Goal: Check status: Check status

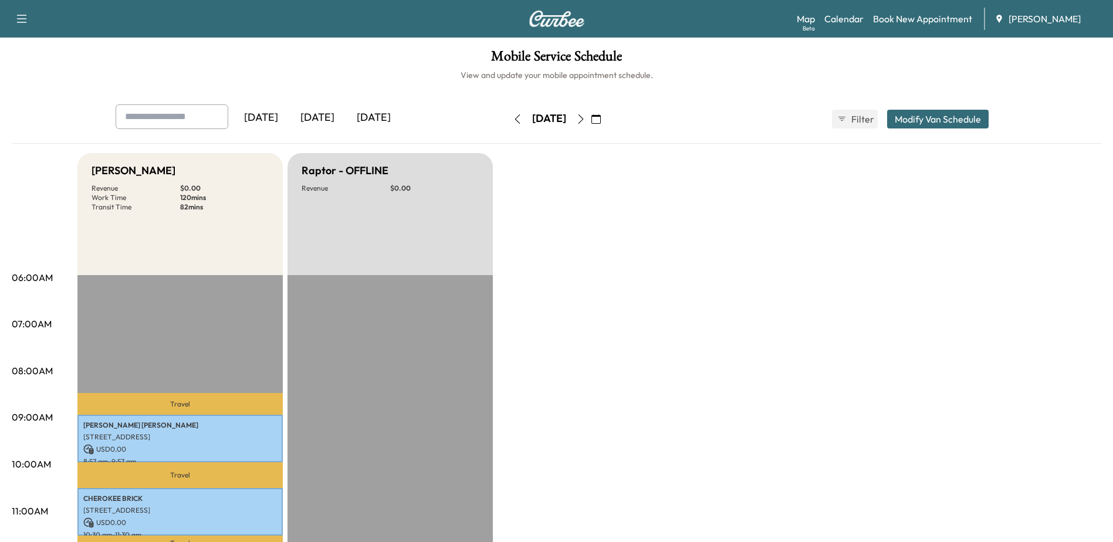
click at [606, 123] on button "button" at bounding box center [596, 119] width 20 height 19
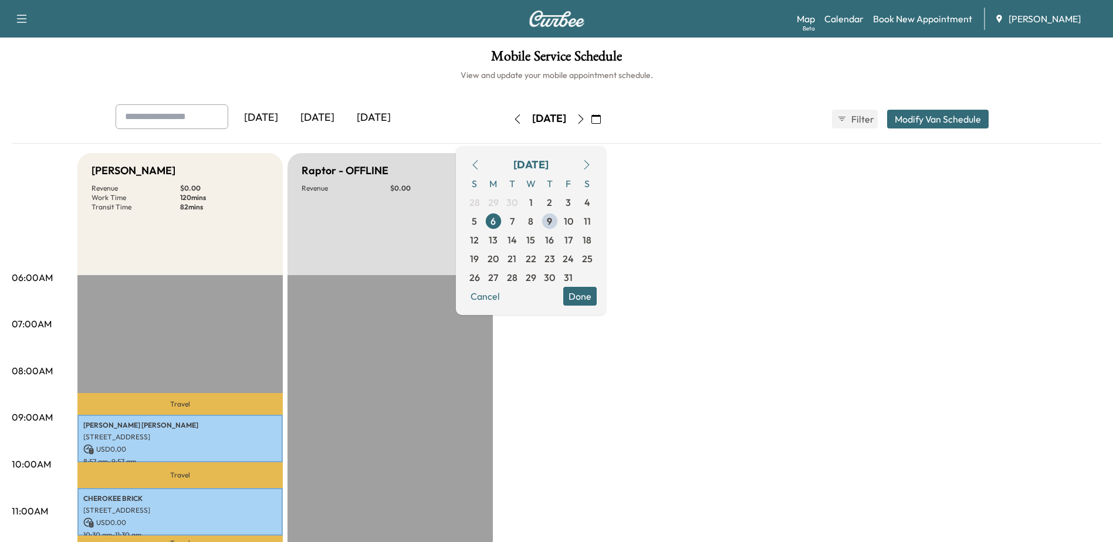
click at [601, 121] on icon "button" at bounding box center [595, 118] width 9 height 9
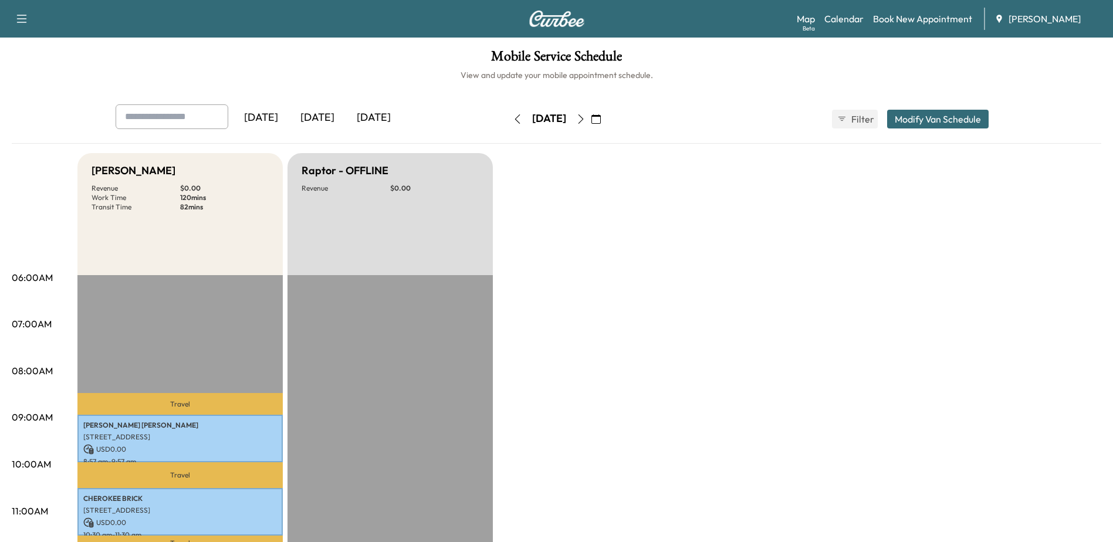
click at [601, 121] on icon "button" at bounding box center [595, 118] width 9 height 9
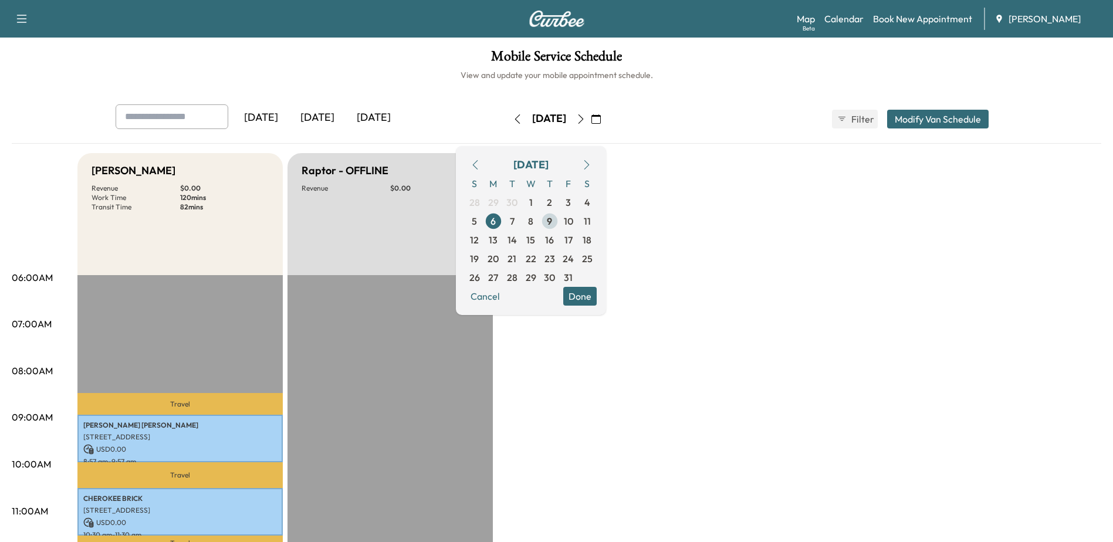
click at [559, 222] on span "9" at bounding box center [549, 221] width 19 height 19
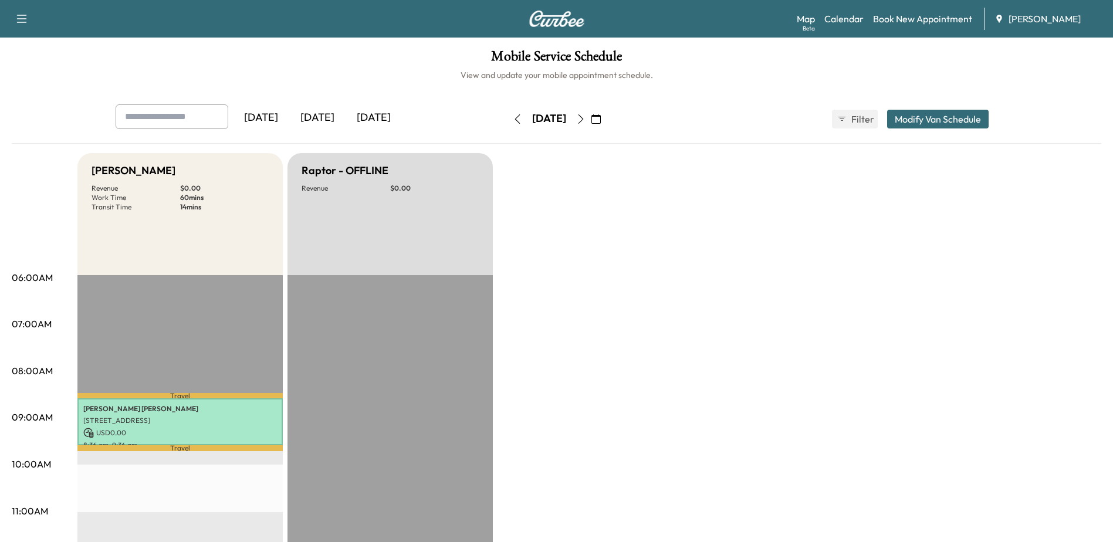
click at [591, 113] on button "button" at bounding box center [581, 119] width 20 height 19
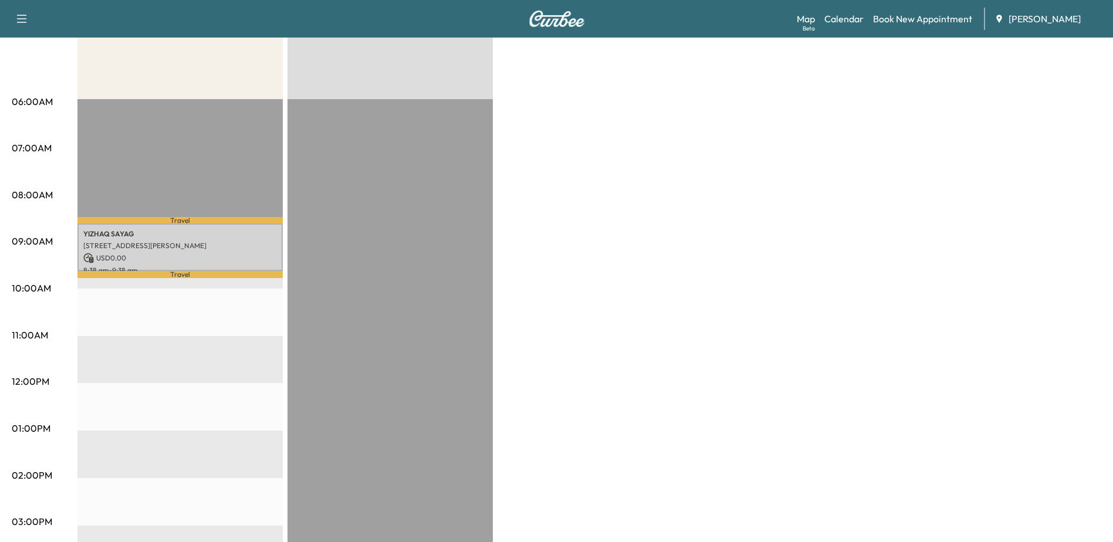
scroll to position [59, 0]
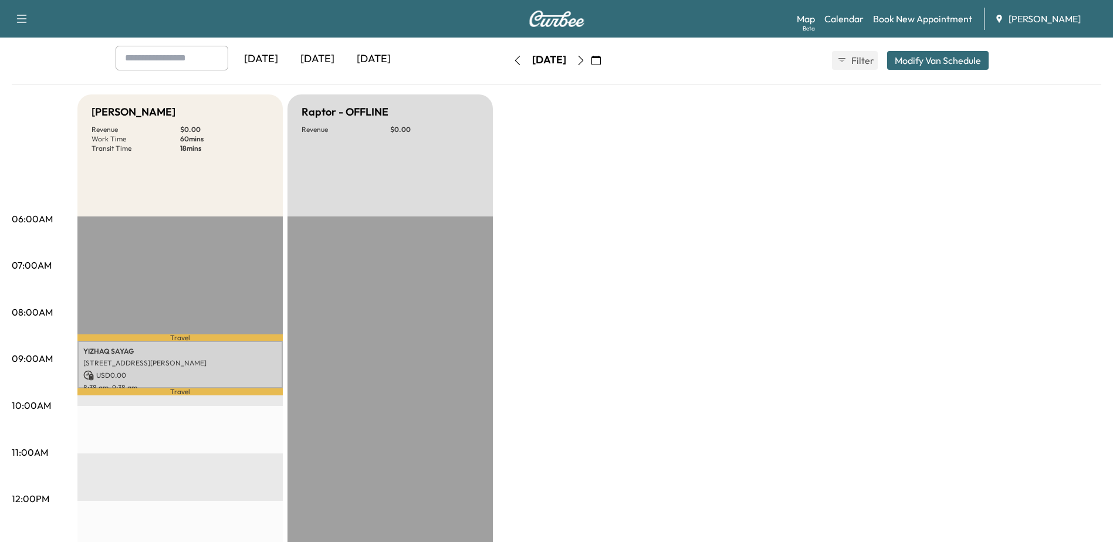
click at [585, 64] on icon "button" at bounding box center [580, 60] width 9 height 9
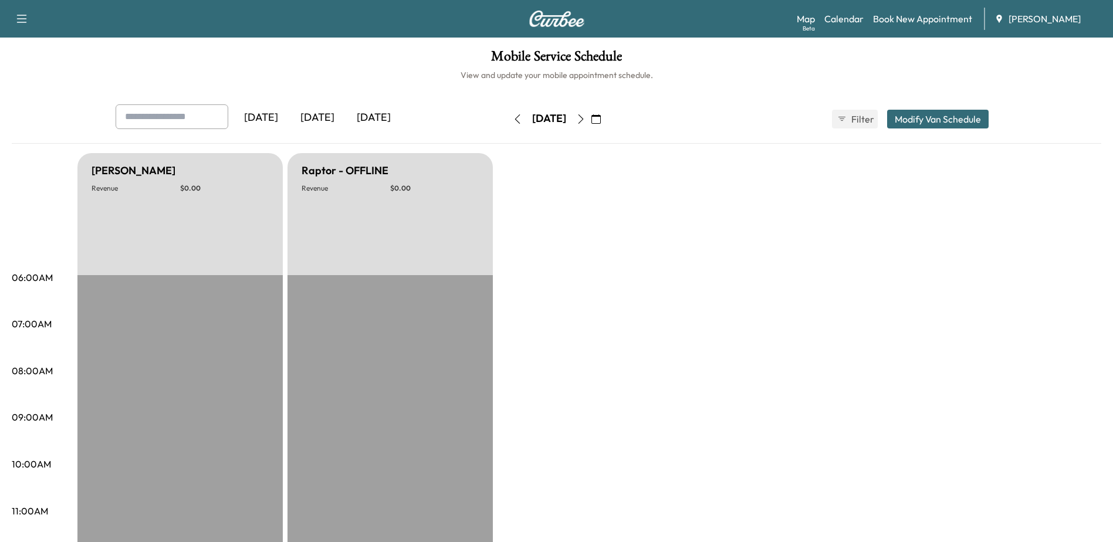
click at [606, 119] on button "button" at bounding box center [596, 119] width 20 height 19
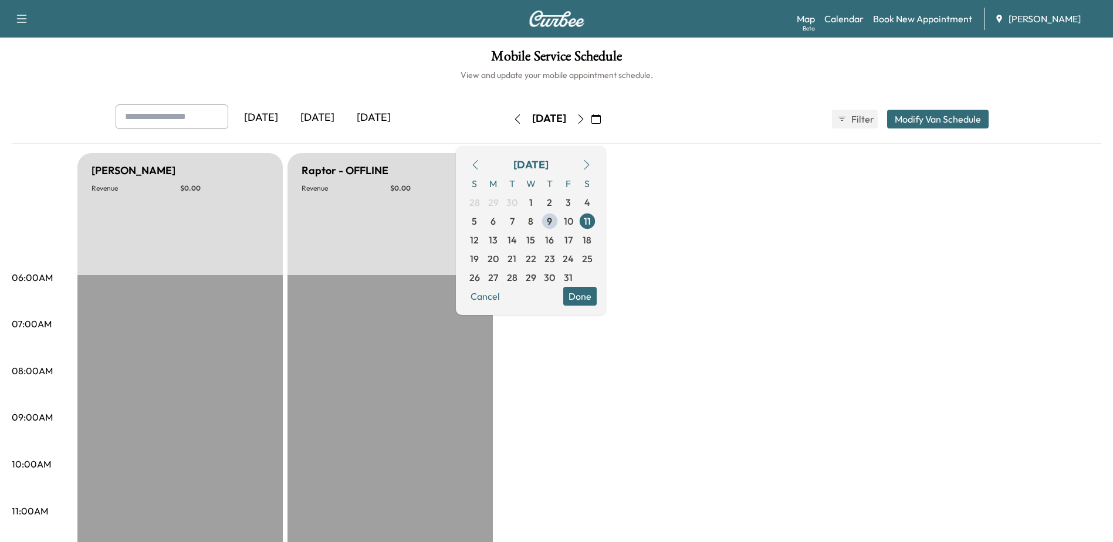
click at [585, 123] on icon "button" at bounding box center [580, 118] width 9 height 9
click at [585, 120] on icon "button" at bounding box center [580, 118] width 9 height 9
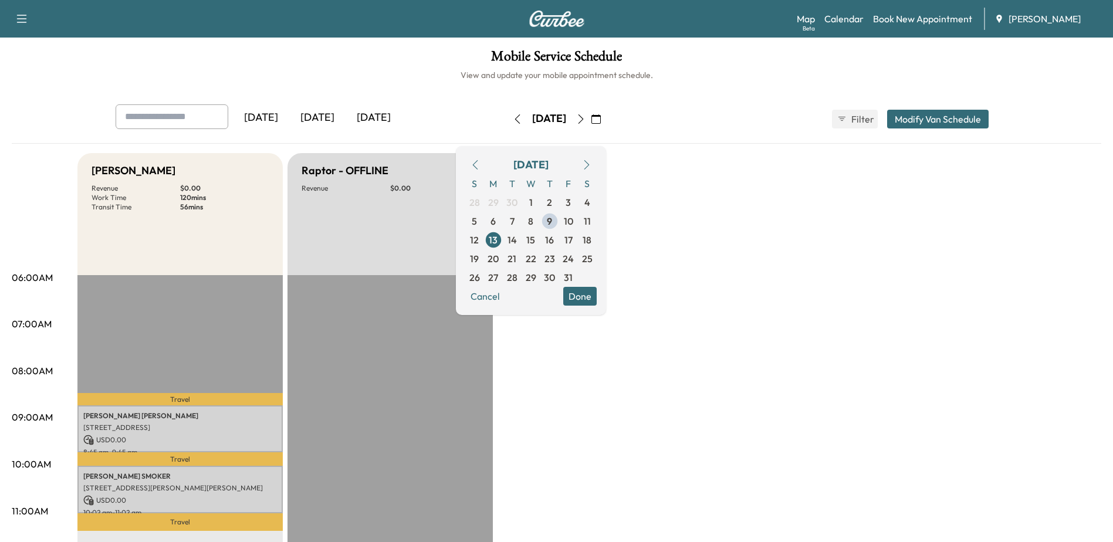
click at [596, 296] on button "Done" at bounding box center [579, 296] width 33 height 19
